Goal: Task Accomplishment & Management: Use online tool/utility

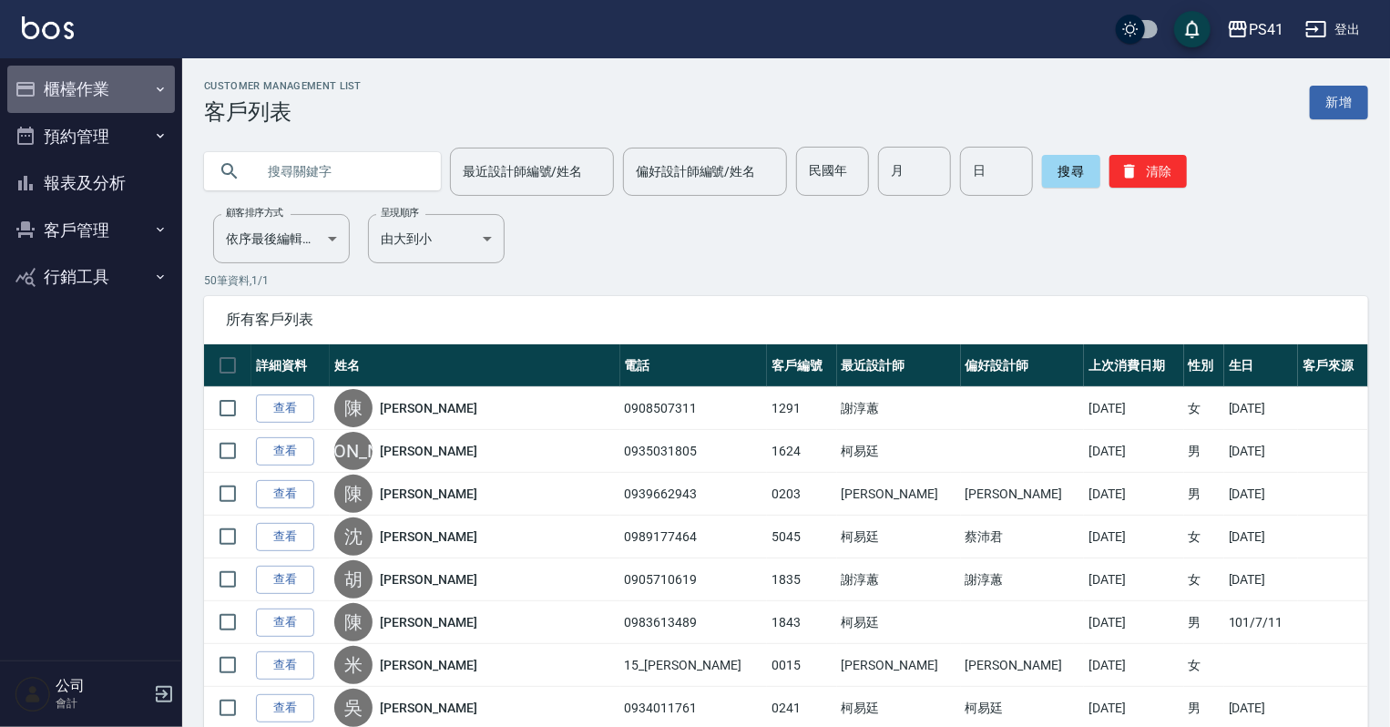
click at [157, 87] on icon "button" at bounding box center [160, 89] width 15 height 15
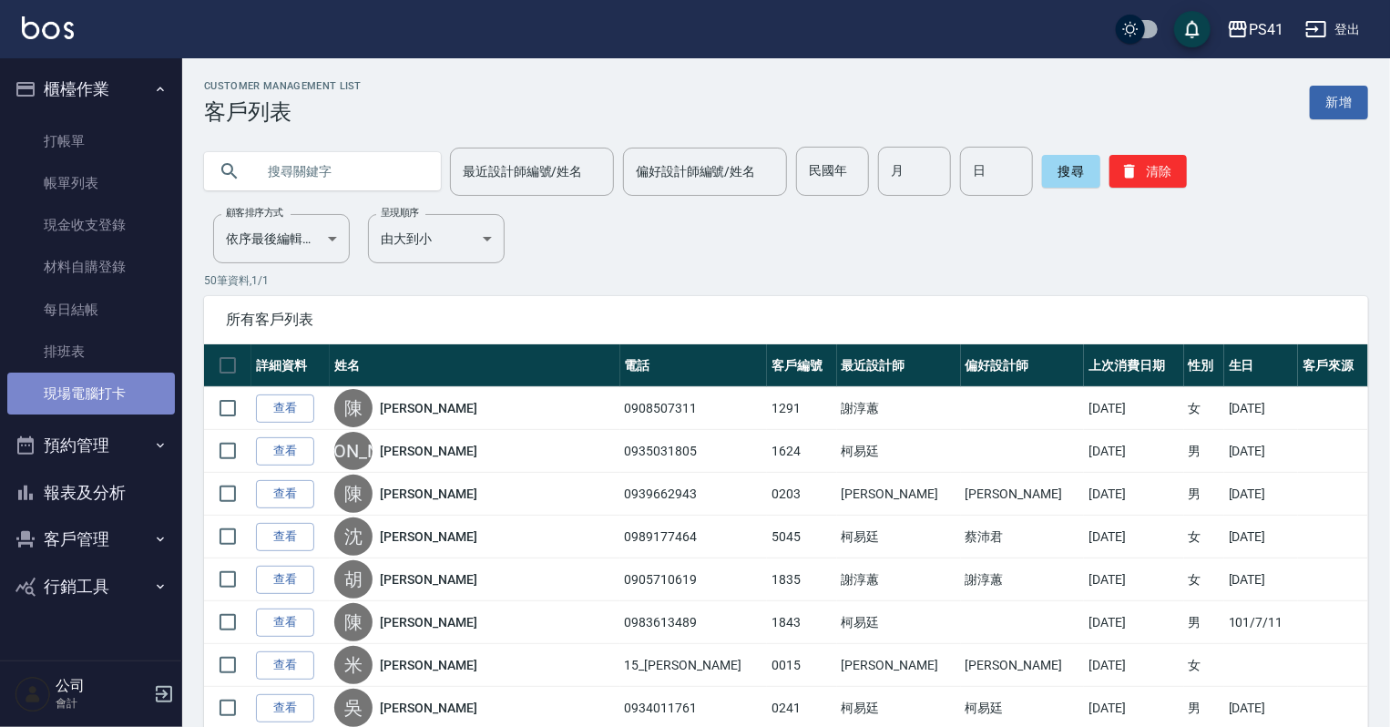
click at [142, 383] on link "現場電腦打卡" at bounding box center [91, 393] width 168 height 42
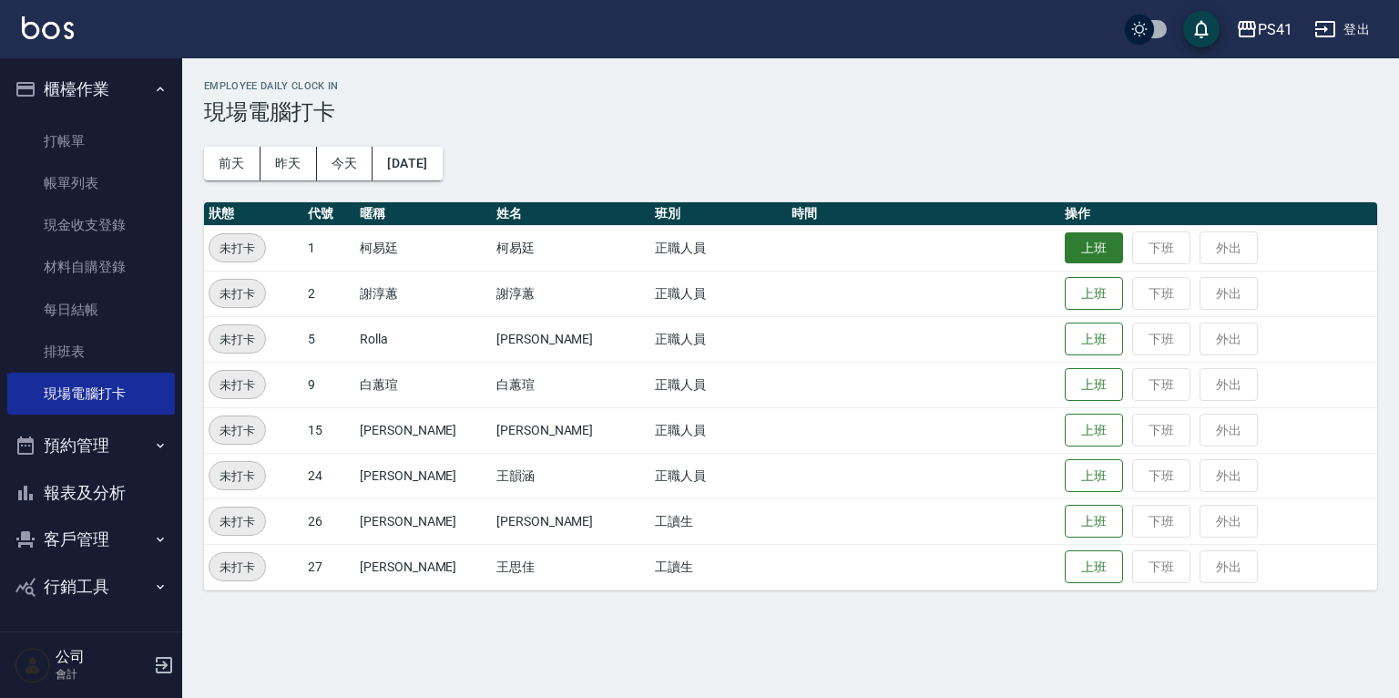
click at [1065, 243] on button "上班" at bounding box center [1094, 248] width 58 height 32
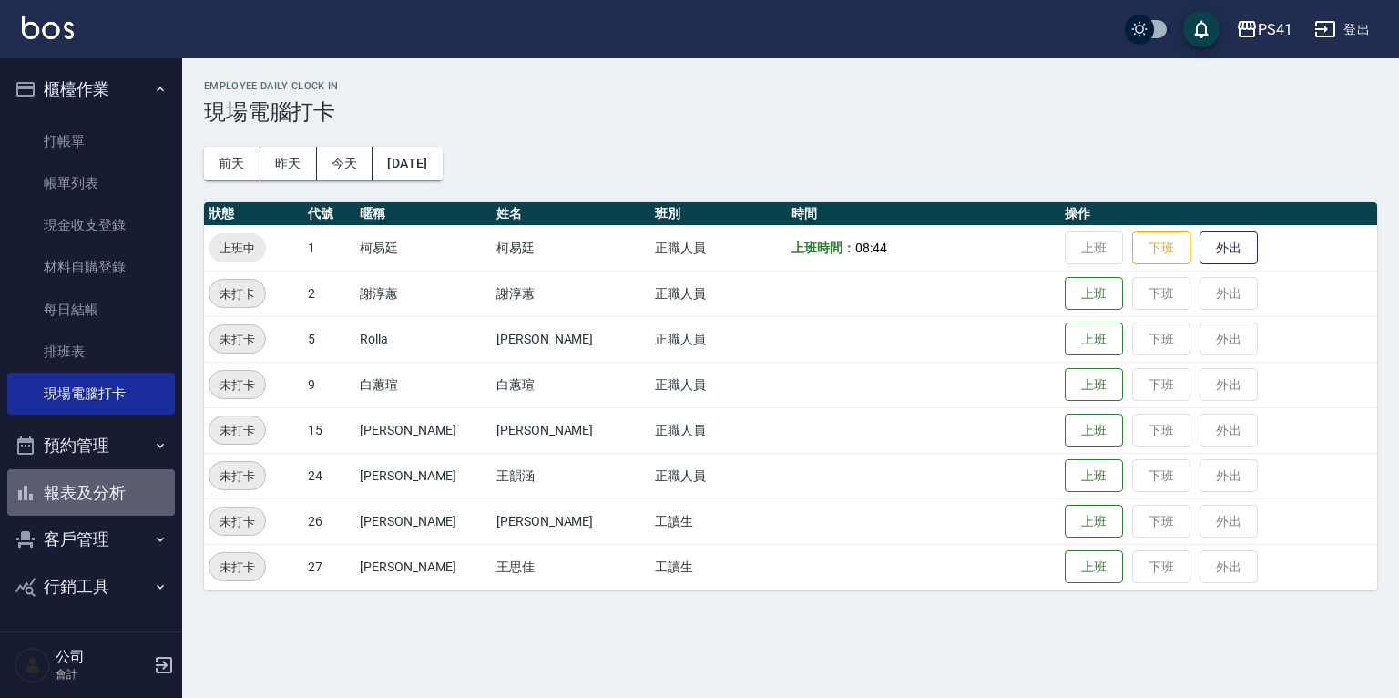
click at [107, 481] on button "報表及分析" at bounding box center [91, 492] width 168 height 47
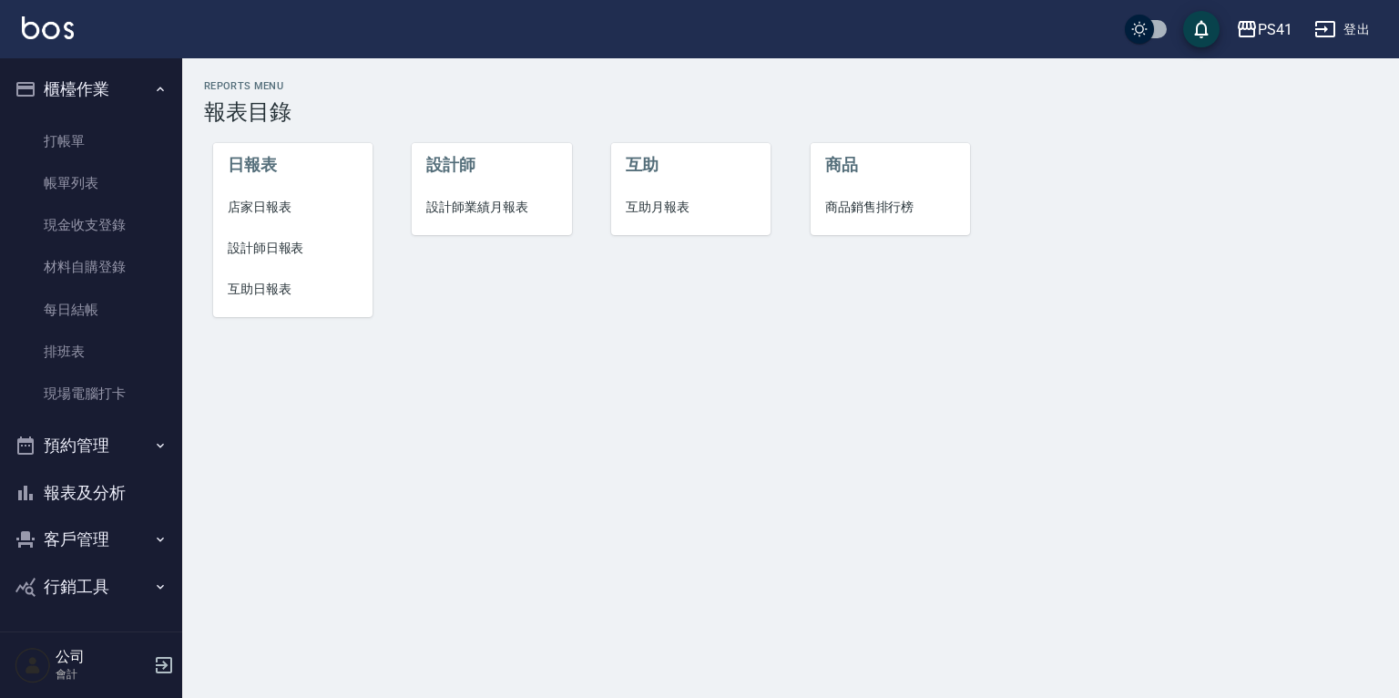
click at [268, 248] on span "設計師日報表" at bounding box center [293, 248] width 130 height 19
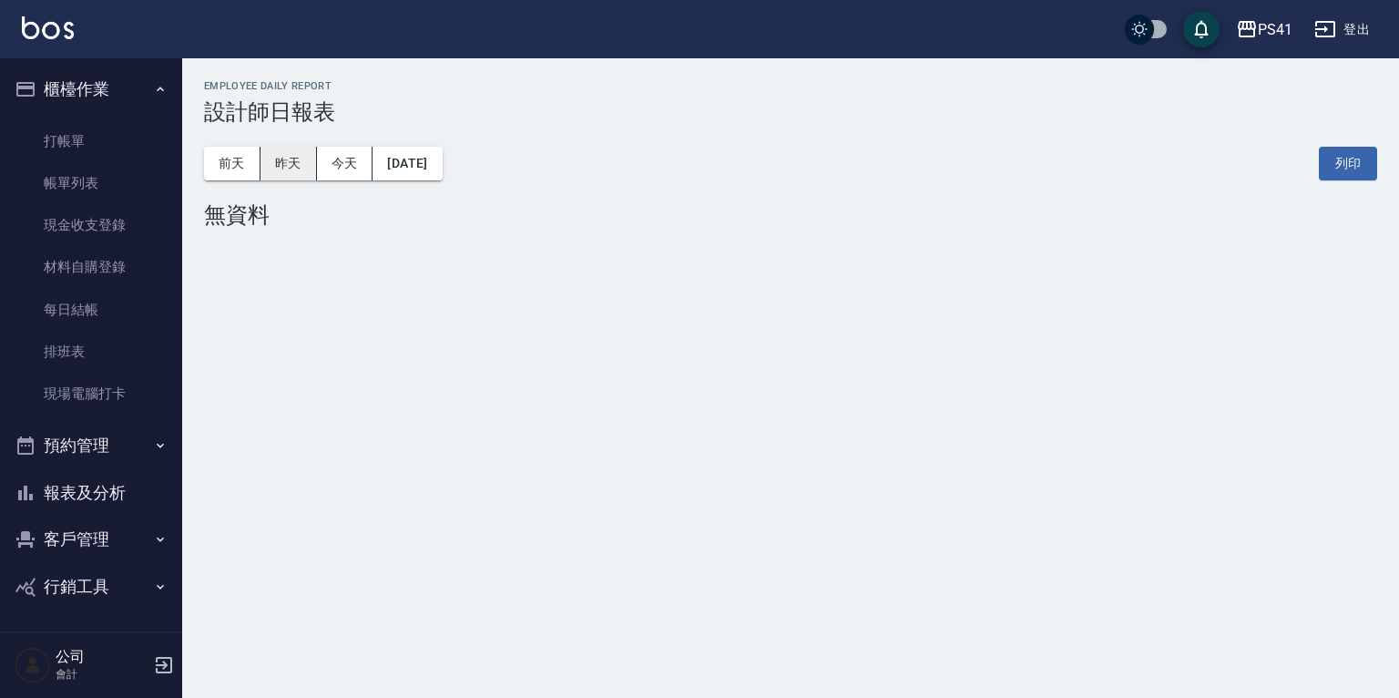
click at [279, 161] on button "昨天" at bounding box center [288, 164] width 56 height 34
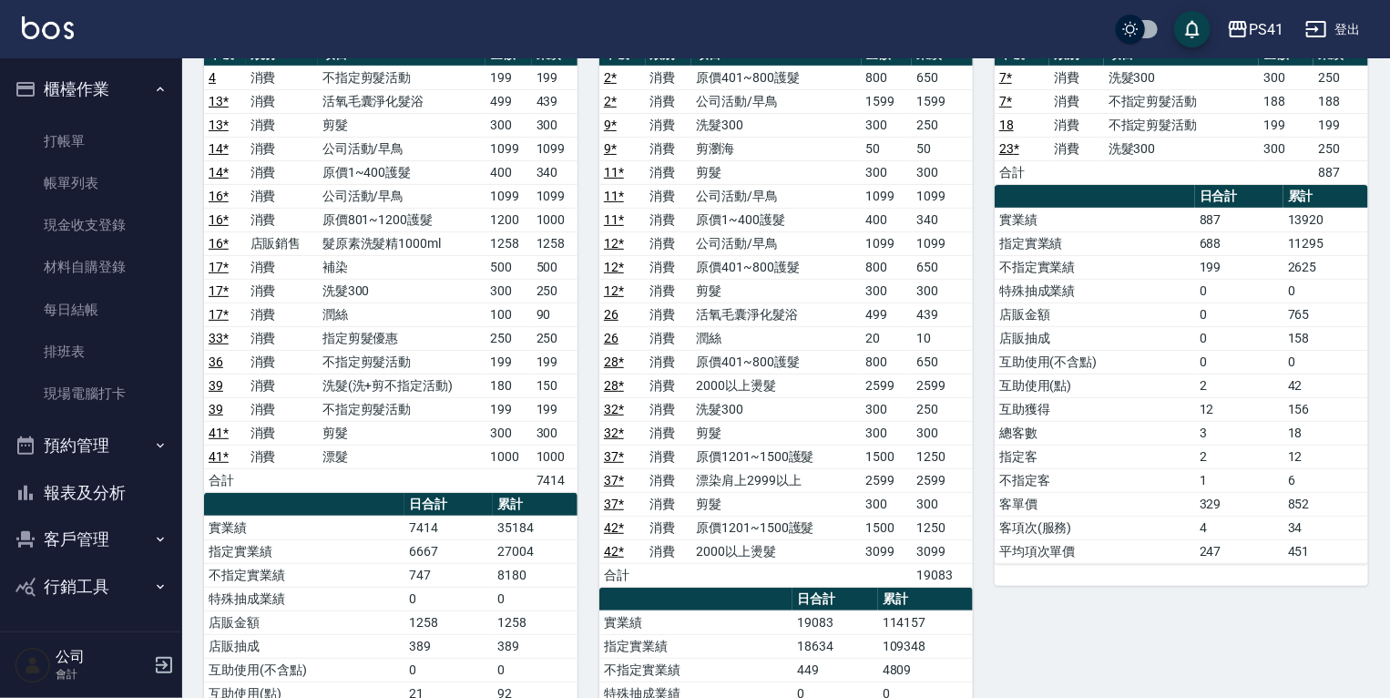
scroll to position [291, 0]
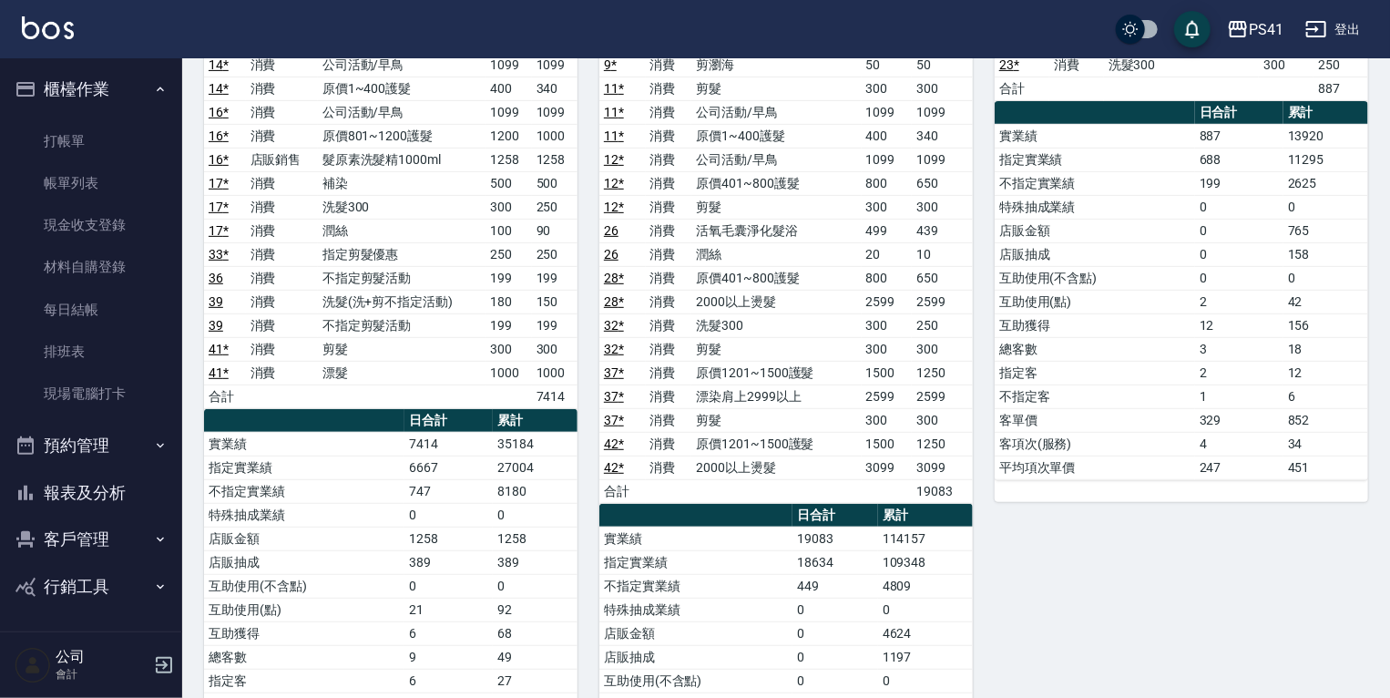
click at [172, 539] on button "客戶管理" at bounding box center [91, 538] width 168 height 47
click at [122, 394] on link "現場電腦打卡" at bounding box center [91, 393] width 168 height 42
